Goal: Check status: Check status

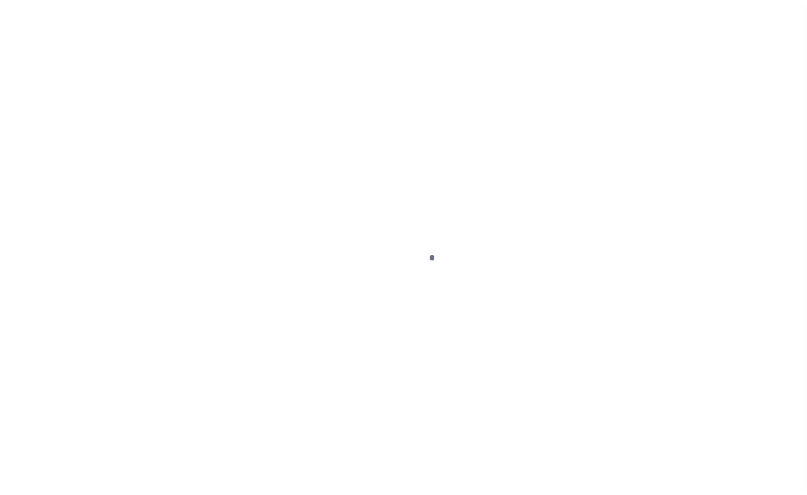
scroll to position [80, 0]
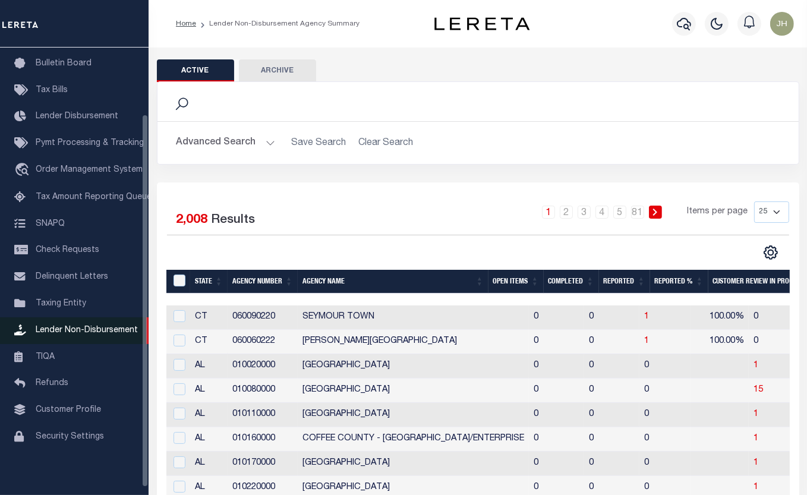
click at [109, 335] on span "Lender Non-Disbursement" at bounding box center [87, 330] width 102 height 8
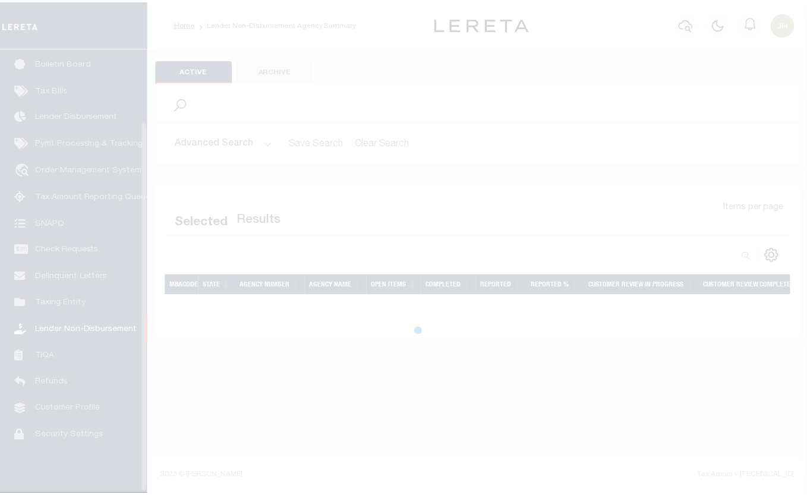
scroll to position [89, 0]
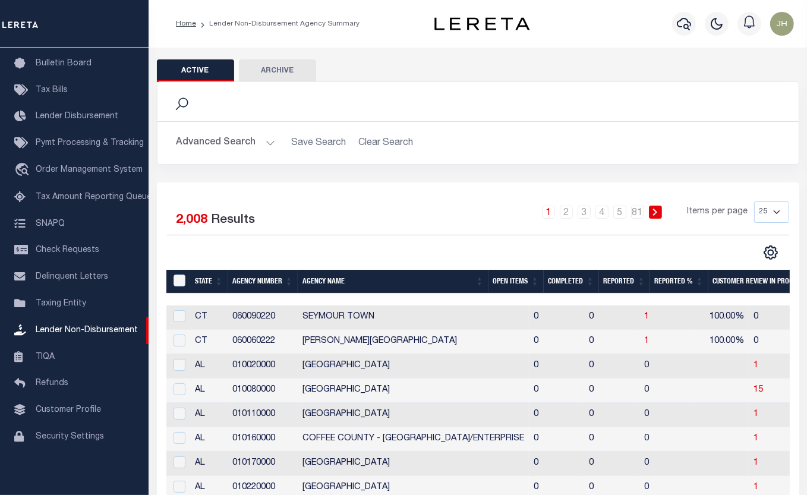
click at [513, 283] on th "Open Items" at bounding box center [515, 282] width 55 height 24
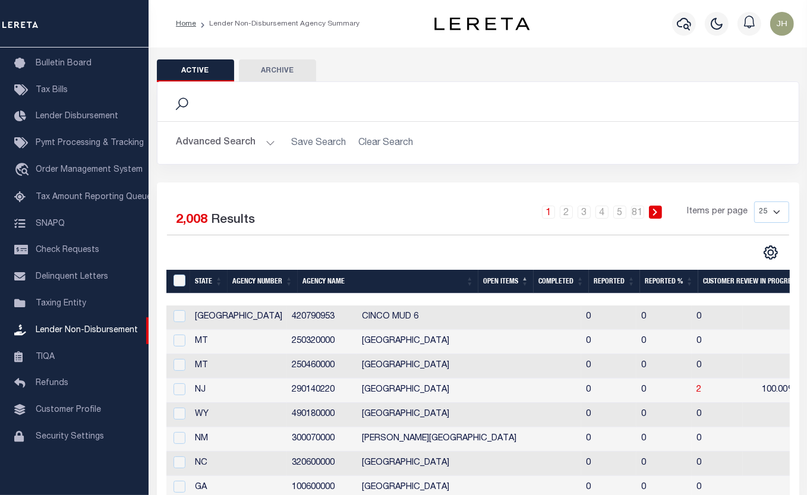
click at [524, 282] on th "Open Items" at bounding box center [505, 282] width 55 height 24
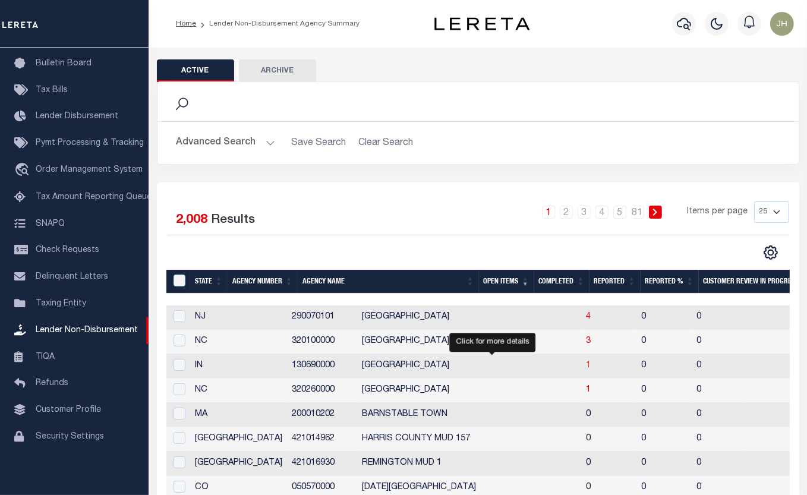
click at [586, 366] on span "1" at bounding box center [588, 365] width 5 height 8
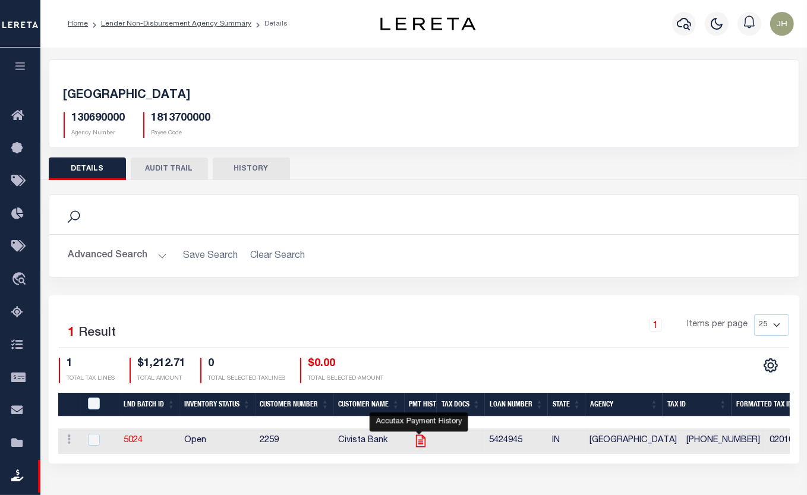
click at [421, 439] on icon "" at bounding box center [420, 441] width 10 height 12
checkbox input "true"
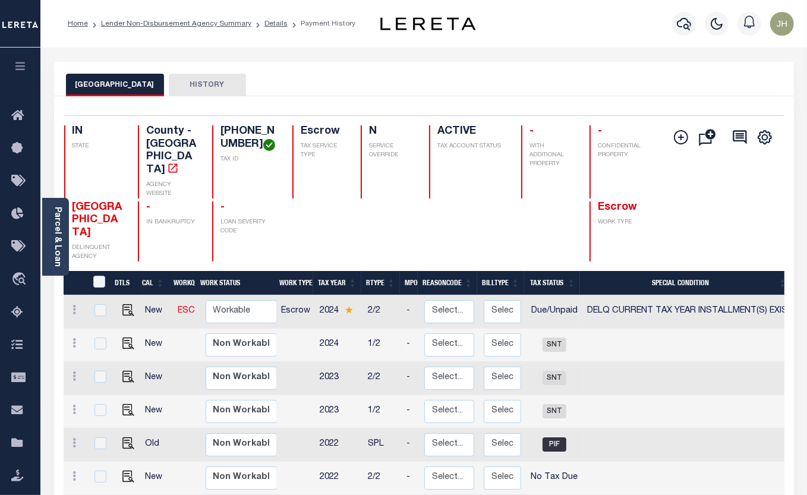
click at [610, 29] on div "Profile Sign out" at bounding box center [644, 24] width 308 height 42
click at [784, 362] on td at bounding box center [690, 378] width 216 height 33
checkbox input "true"
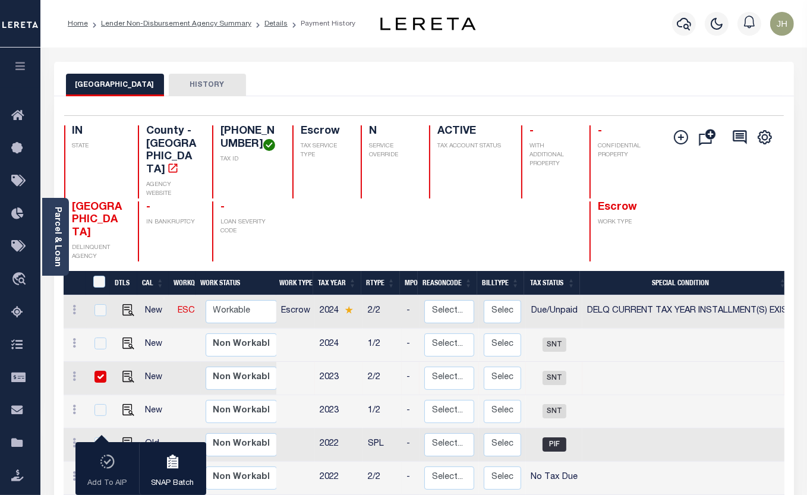
click at [101, 371] on input "checkbox" at bounding box center [100, 377] width 12 height 12
checkbox input "false"
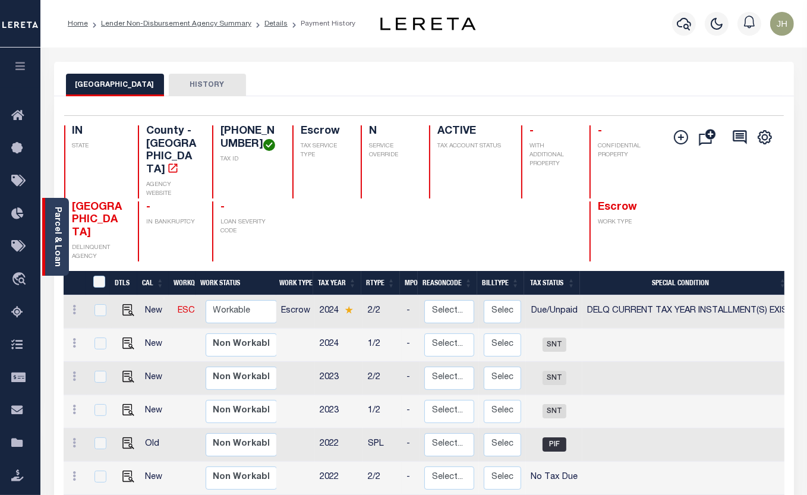
click at [53, 225] on link "Parcel & Loan" at bounding box center [57, 237] width 8 height 60
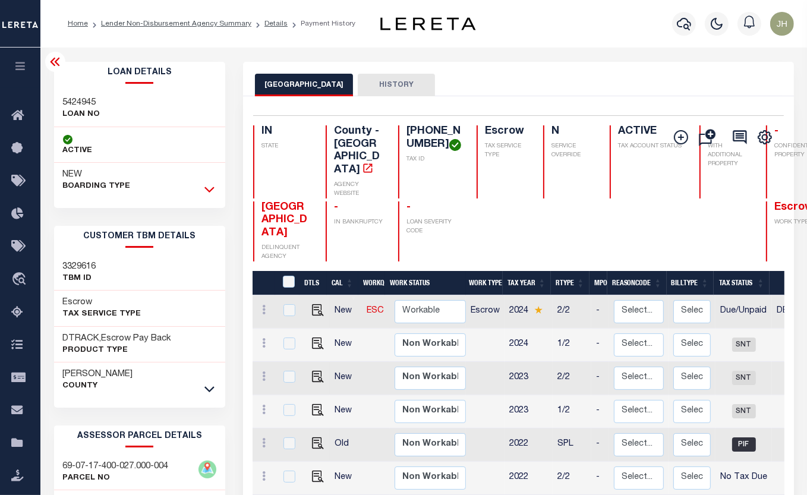
click at [209, 185] on icon at bounding box center [209, 189] width 10 height 12
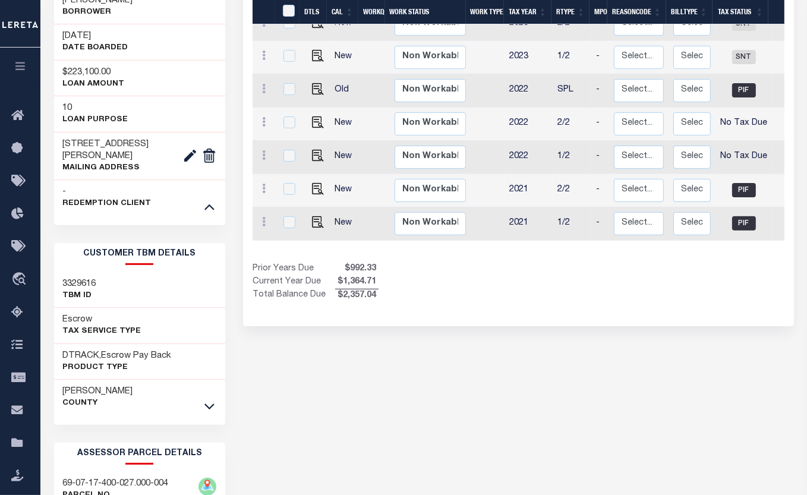
scroll to position [378, 0]
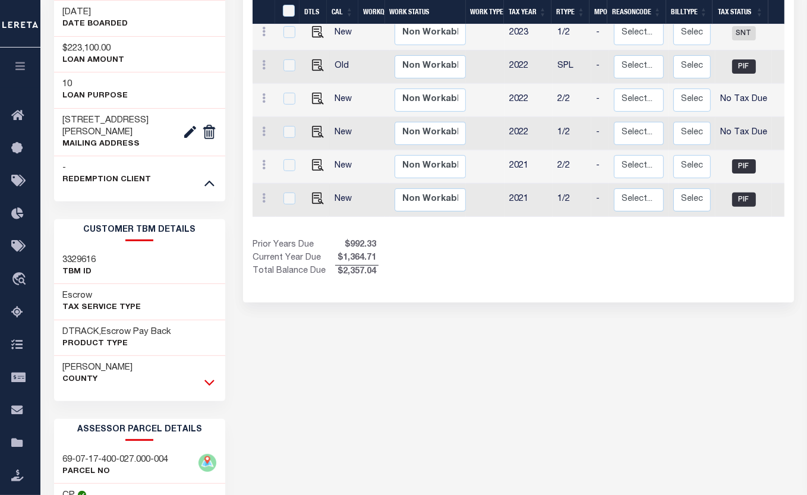
click at [209, 383] on icon at bounding box center [209, 382] width 10 height 12
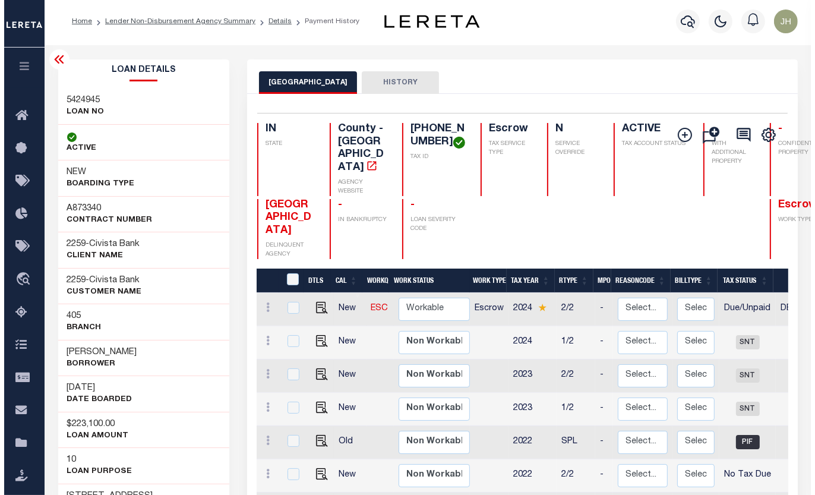
scroll to position [0, 0]
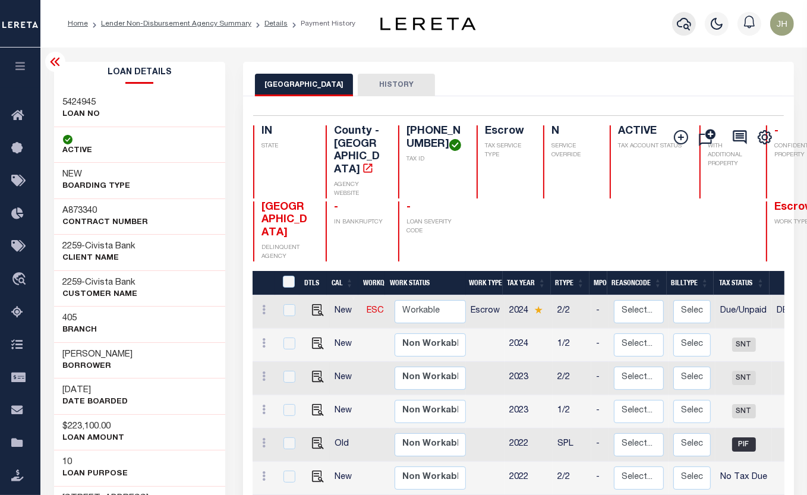
click at [679, 23] on icon "button" at bounding box center [684, 24] width 14 height 14
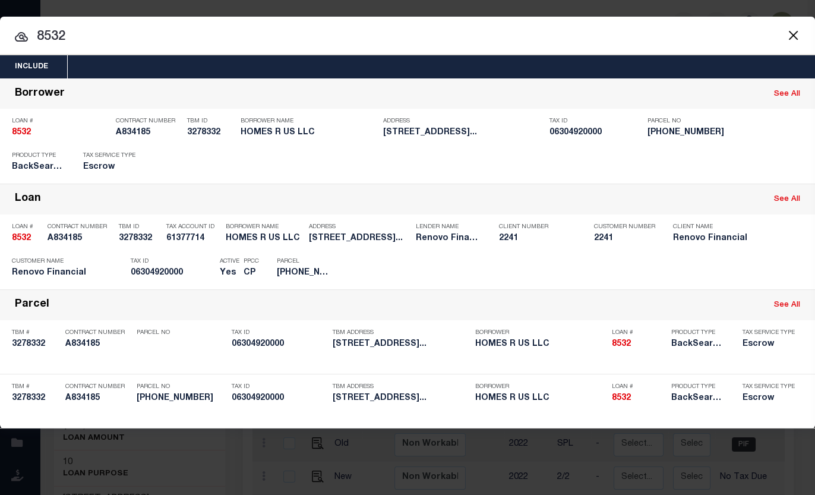
click at [55, 31] on input "8532" at bounding box center [407, 37] width 815 height 21
drag, startPoint x: 72, startPoint y: 36, endPoint x: 32, endPoint y: 39, distance: 40.0
click at [32, 39] on input "8532" at bounding box center [407, 37] width 815 height 21
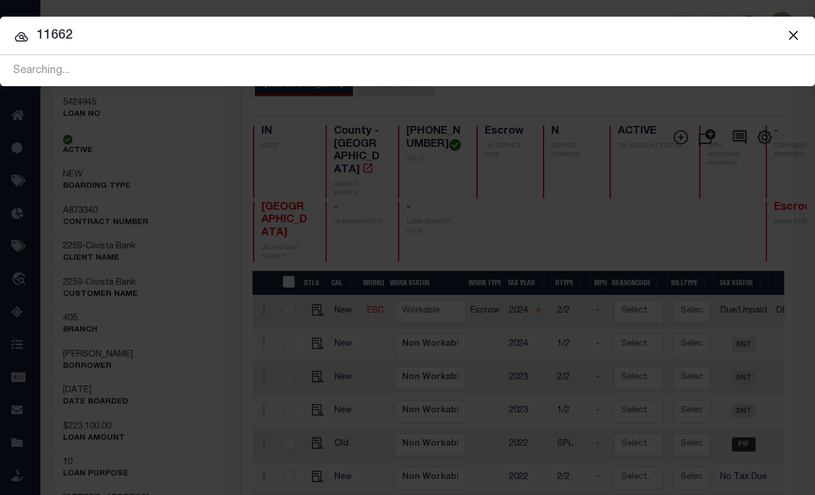
type input "11662"
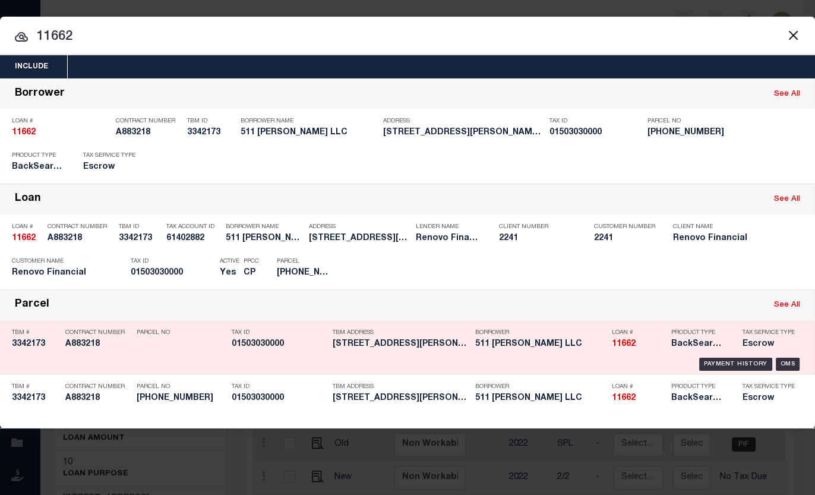
click at [497, 346] on h5 "511 ANGELL LLC" at bounding box center [540, 344] width 131 height 10
